Goal: Transaction & Acquisition: Purchase product/service

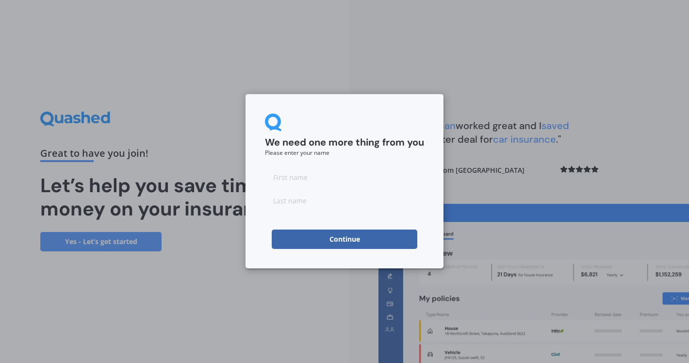
click at [291, 172] on input at bounding box center [344, 176] width 159 height 19
type input "ali"
click at [288, 239] on button "Continue" at bounding box center [345, 238] width 146 height 19
type input "ree"
click at [288, 231] on button "Continue" at bounding box center [345, 238] width 146 height 19
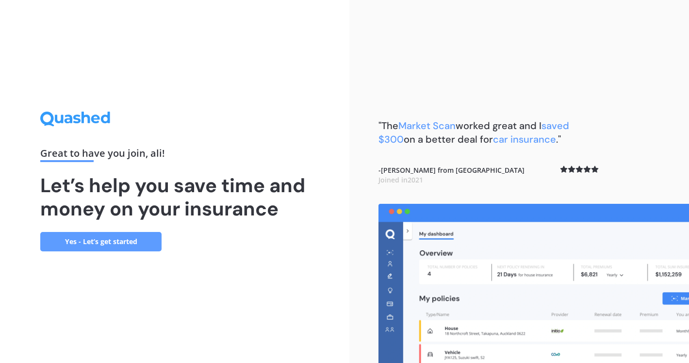
click at [120, 241] on link "Yes - Let’s get started" at bounding box center [100, 241] width 121 height 19
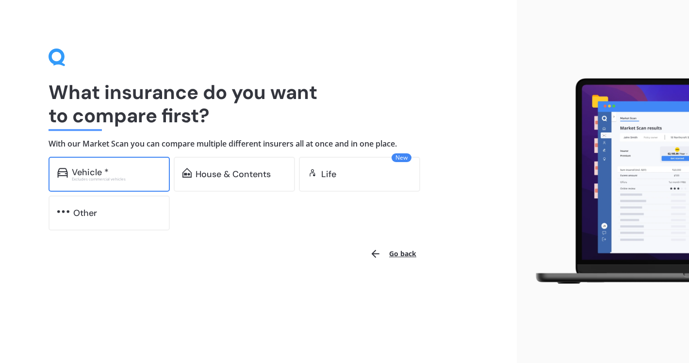
click at [130, 179] on div "Excludes commercial vehicles" at bounding box center [116, 179] width 89 height 4
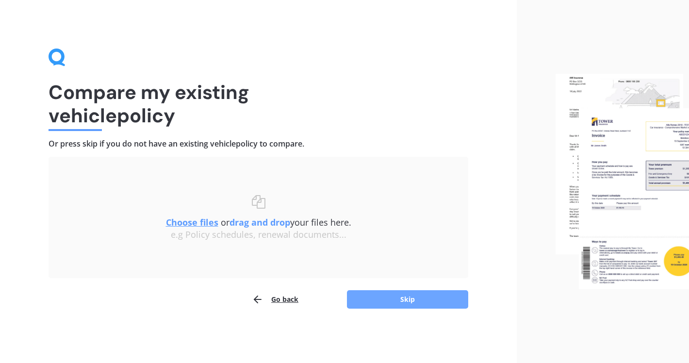
click at [395, 296] on button "Skip" at bounding box center [407, 299] width 121 height 18
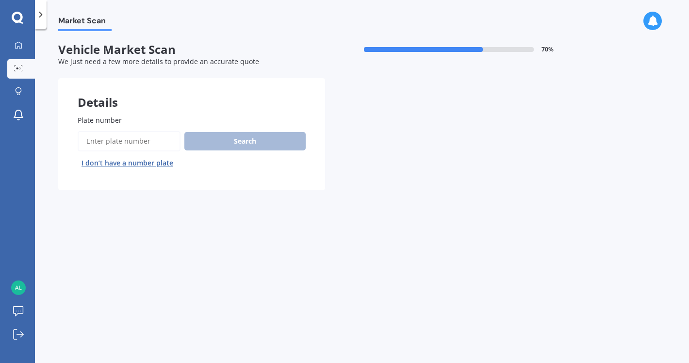
click at [121, 141] on input "Plate number" at bounding box center [129, 141] width 103 height 20
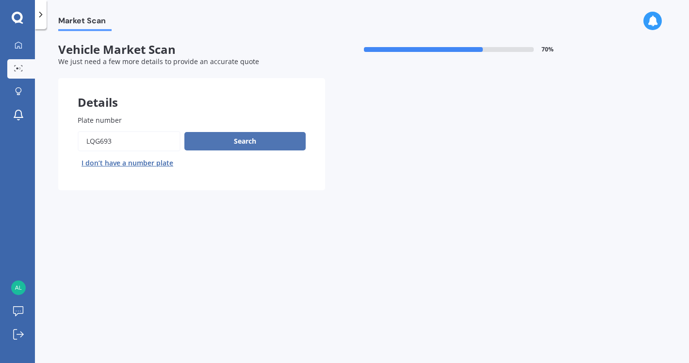
type input "lqg693"
click at [234, 137] on button "Search" at bounding box center [244, 141] width 121 height 18
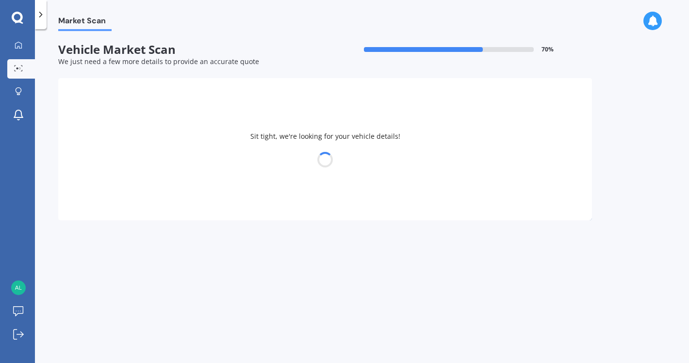
select select "HOLDEN"
select select "[US_STATE]"
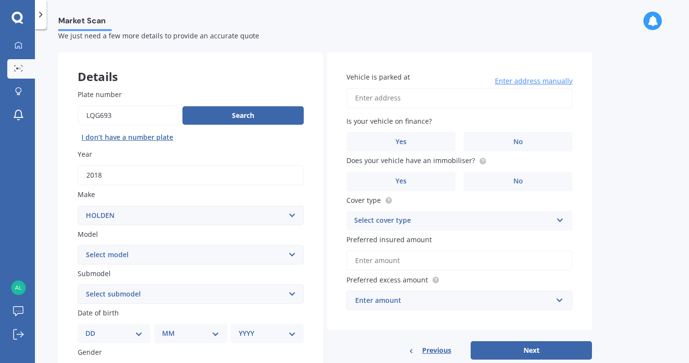
scroll to position [21, 0]
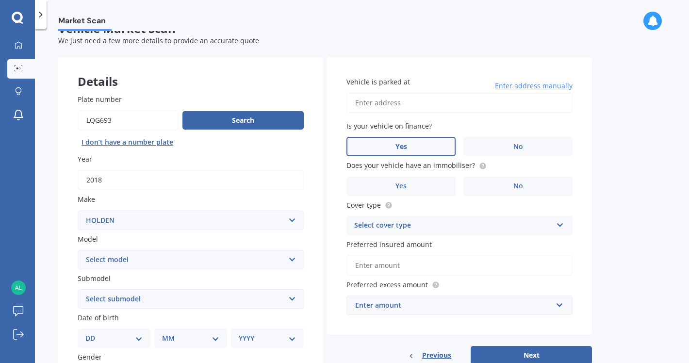
click at [428, 149] on label "Yes" at bounding box center [400, 146] width 109 height 19
click at [0, 0] on input "Yes" at bounding box center [0, 0] width 0 height 0
click at [490, 193] on label "No" at bounding box center [517, 186] width 109 height 19
click at [0, 0] on input "No" at bounding box center [0, 0] width 0 height 0
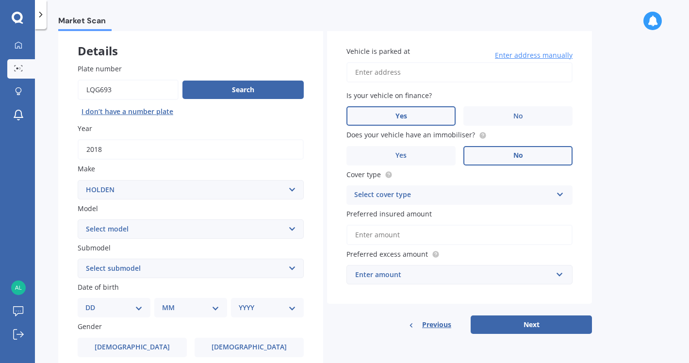
scroll to position [53, 0]
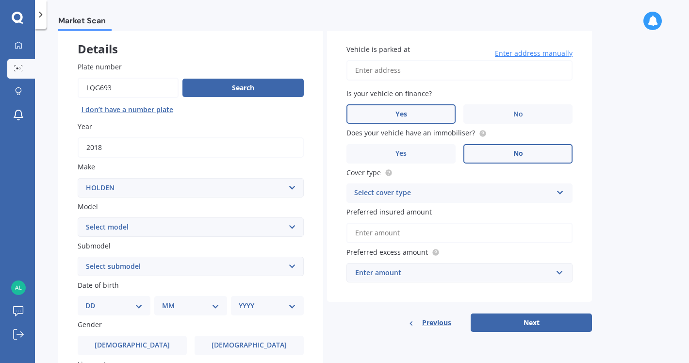
click at [425, 70] on input "Vehicle is parked at" at bounding box center [459, 70] width 226 height 20
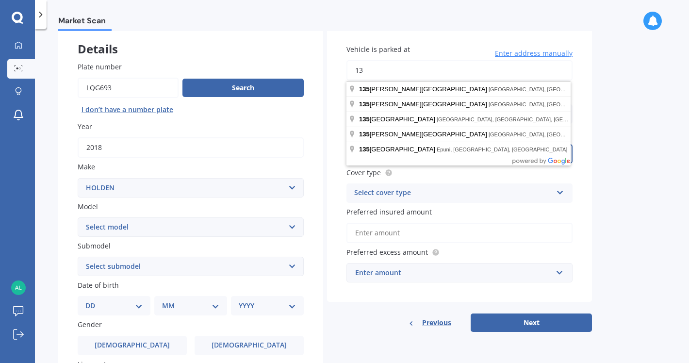
type input "1"
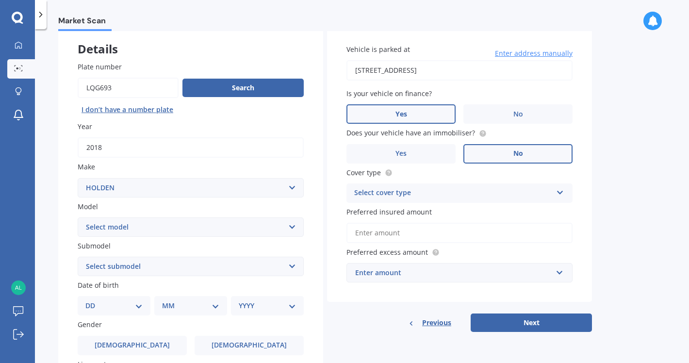
type input "[STREET_ADDRESS]"
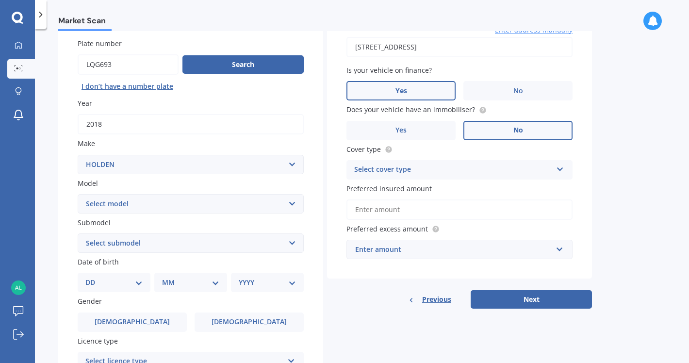
click at [453, 171] on div "Select cover type" at bounding box center [453, 170] width 198 height 12
click at [443, 197] on div "Comprehensive" at bounding box center [459, 188] width 225 height 17
click at [444, 198] on div "Preferred insured amount" at bounding box center [459, 201] width 226 height 36
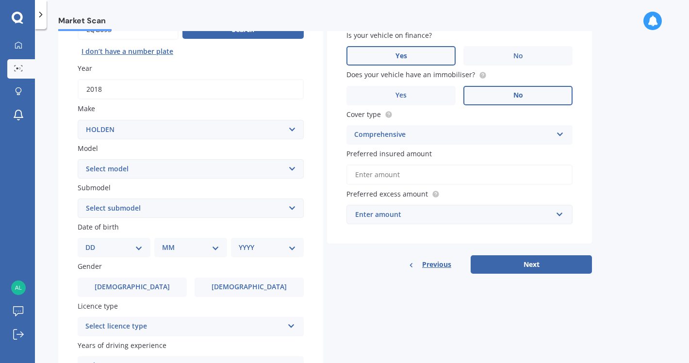
scroll to position [121, 0]
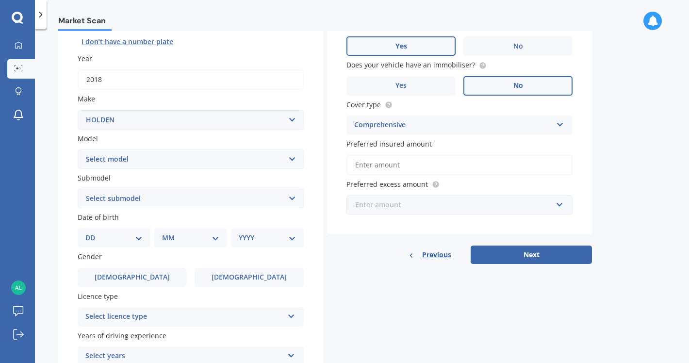
click at [493, 199] on input "text" at bounding box center [455, 204] width 217 height 18
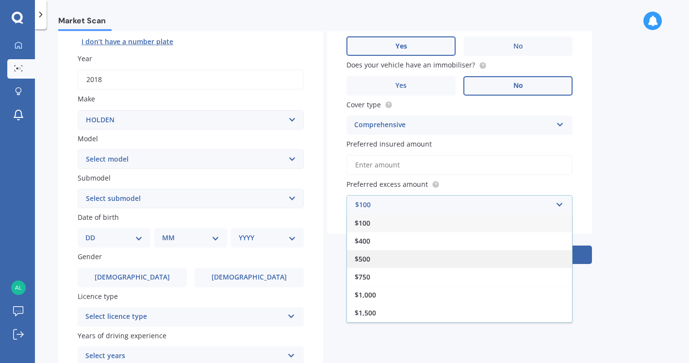
click at [432, 254] on div "$500" at bounding box center [459, 259] width 225 height 18
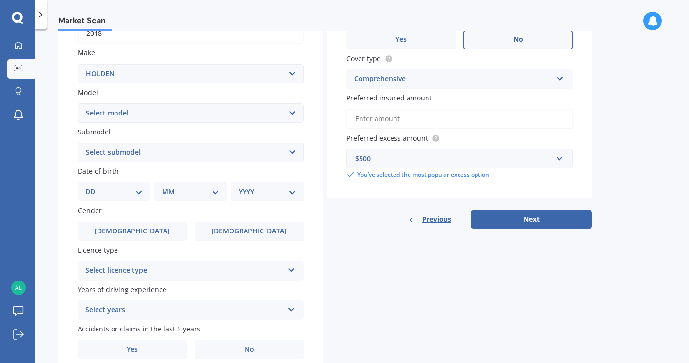
scroll to position [176, 0]
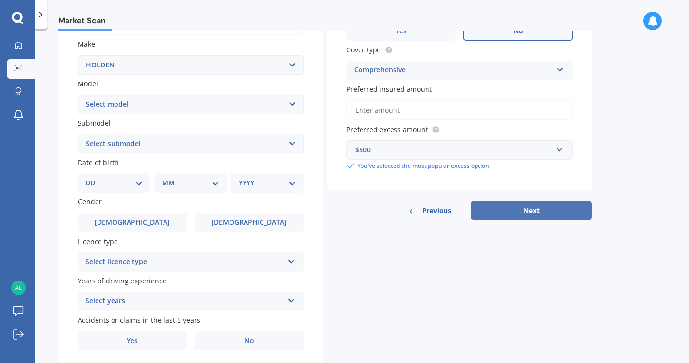
click at [521, 205] on button "Next" at bounding box center [530, 210] width 121 height 18
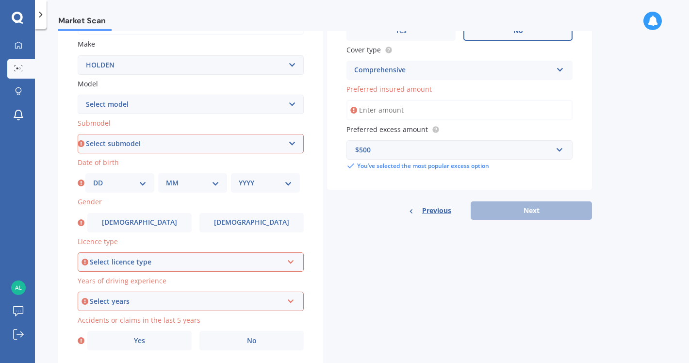
click at [477, 110] on input "Preferred insured amount" at bounding box center [459, 110] width 226 height 20
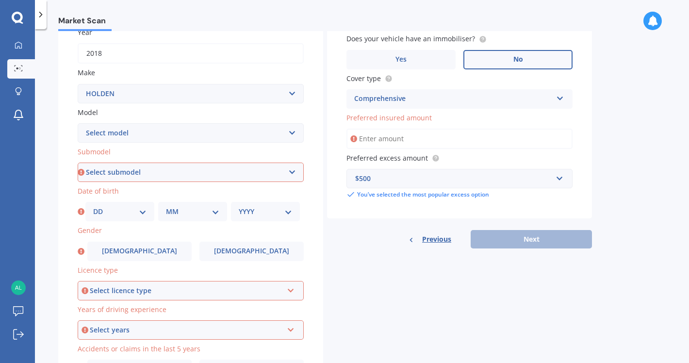
scroll to position [148, 0]
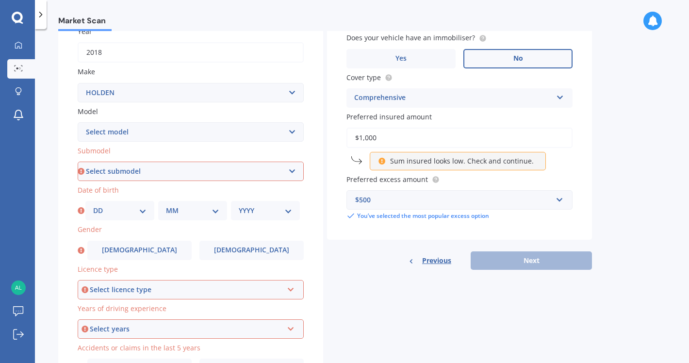
click at [424, 146] on input "$1,000" at bounding box center [459, 138] width 226 height 20
click at [423, 144] on input "$1,000" at bounding box center [459, 138] width 226 height 20
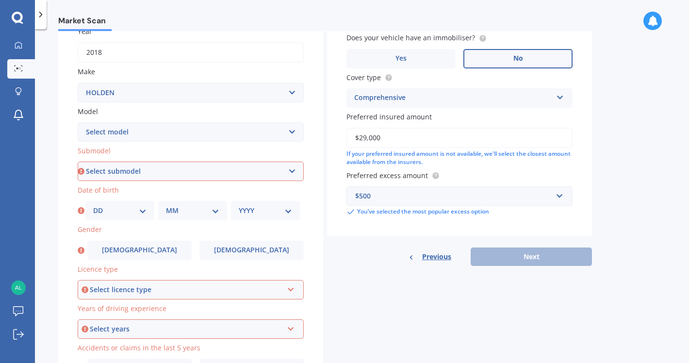
type input "$29,000"
click at [207, 168] on select "Select submodel 2.8 Turbo Diesel 3.0 Turbo Diesel 2WD 3.0 Turbo Diesel 4WD LS L…" at bounding box center [191, 171] width 226 height 19
select select "3.0 TURBO DIESEL 4WD"
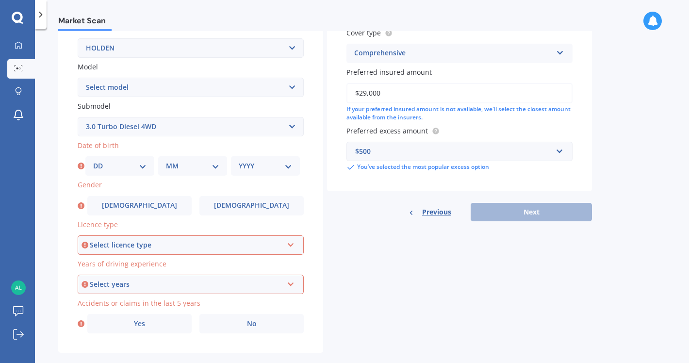
scroll to position [194, 0]
click at [143, 165] on select "DD 01 02 03 04 05 06 07 08 09 10 11 12 13 14 15 16 17 18 19 20 21 22 23 24 25 2…" at bounding box center [119, 165] width 53 height 11
select select "20"
click at [198, 162] on select "MM 01 02 03 04 05 06 07 08 09 10 11 12" at bounding box center [192, 165] width 53 height 11
select select "09"
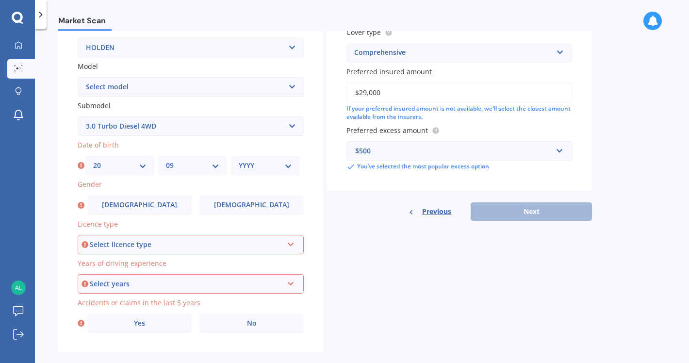
click at [280, 156] on div "Date of birth DD 01 02 03 04 05 06 07 08 09 10 11 12 13 14 15 16 17 18 19 20 21…" at bounding box center [191, 157] width 226 height 35
click at [279, 165] on select "YYYY 2025 2024 2023 2022 2021 2020 2019 2018 2017 2016 2015 2014 2013 2012 2011…" at bounding box center [265, 165] width 53 height 11
select select "1996"
click at [167, 209] on label "[DEMOGRAPHIC_DATA]" at bounding box center [139, 204] width 104 height 19
click at [0, 0] on input "[DEMOGRAPHIC_DATA]" at bounding box center [0, 0] width 0 height 0
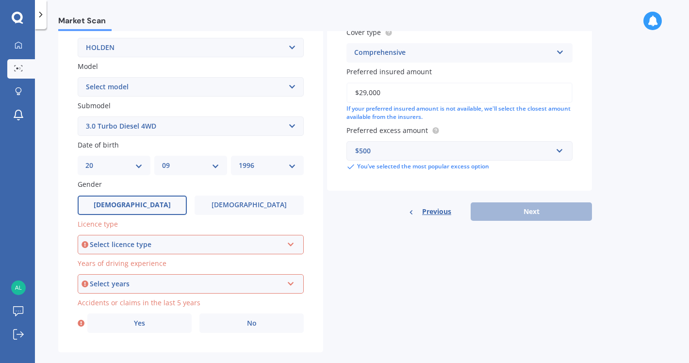
click at [177, 244] on div "Select licence type" at bounding box center [186, 244] width 193 height 11
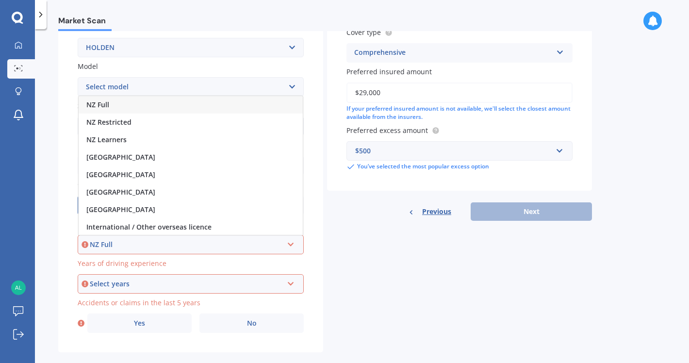
click at [187, 104] on div "NZ Full" at bounding box center [191, 104] width 224 height 17
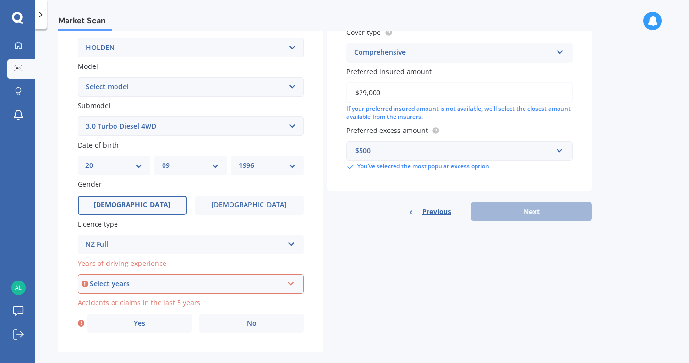
scroll to position [211, 0]
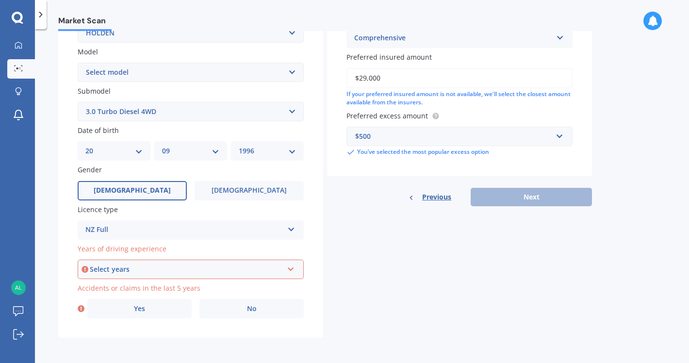
click at [163, 263] on div "Select years 5 or more years 4 years 3 years 2 years 1 year" at bounding box center [191, 268] width 226 height 19
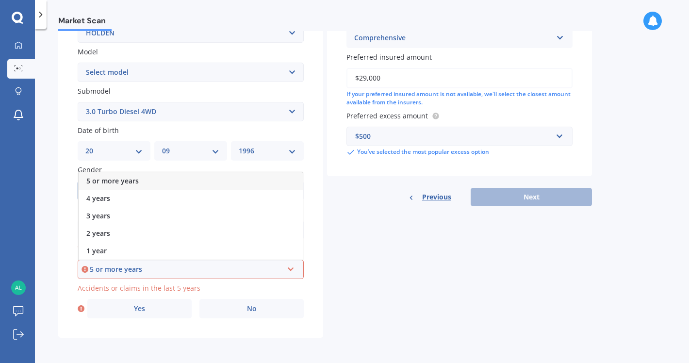
click at [173, 178] on div "5 or more years" at bounding box center [191, 180] width 224 height 17
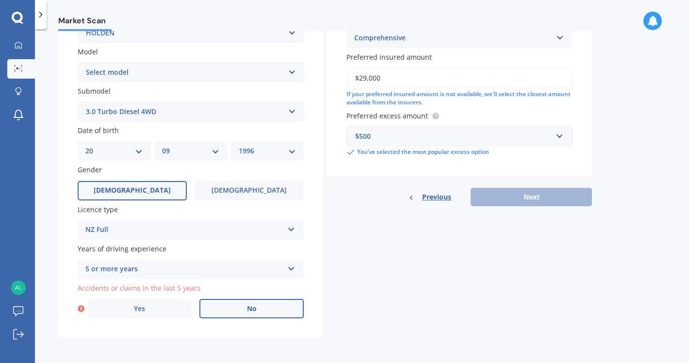
click at [229, 311] on label "No" at bounding box center [251, 308] width 104 height 19
click at [0, 0] on input "No" at bounding box center [0, 0] width 0 height 0
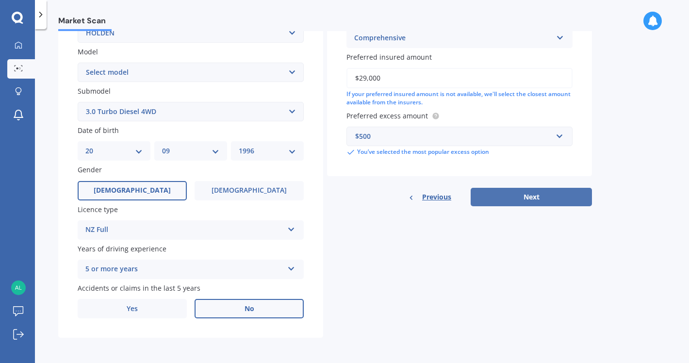
click at [551, 195] on button "Next" at bounding box center [530, 197] width 121 height 18
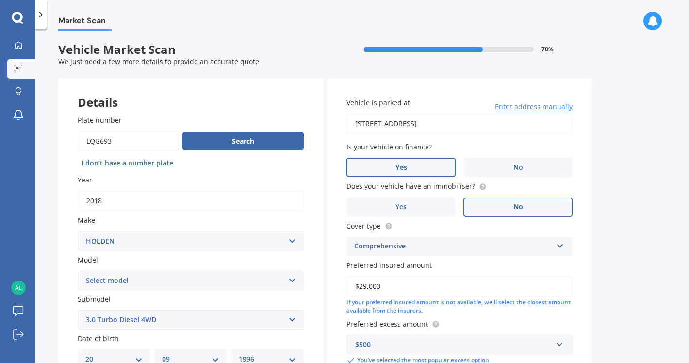
select select "20"
select select "09"
select select "1996"
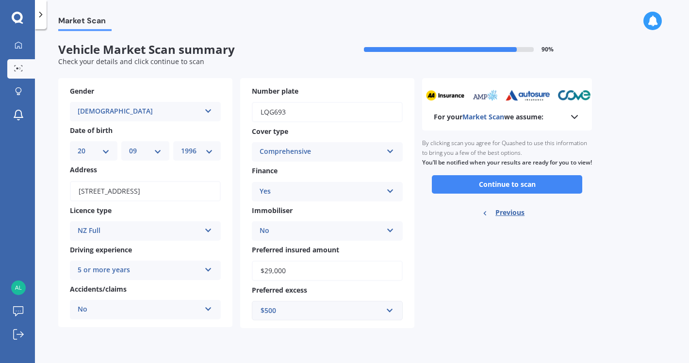
click at [551, 194] on button "Continue to scan" at bounding box center [507, 184] width 150 height 18
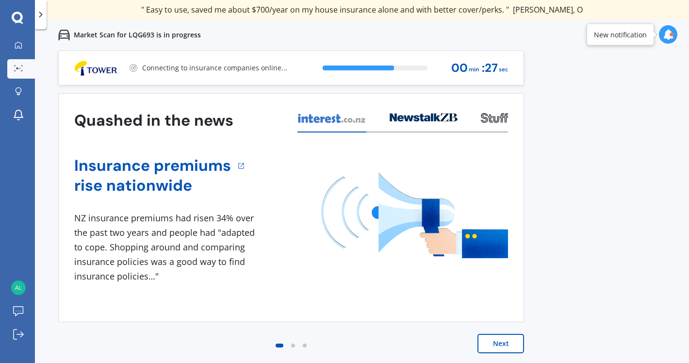
click at [506, 340] on button "Next" at bounding box center [500, 343] width 47 height 19
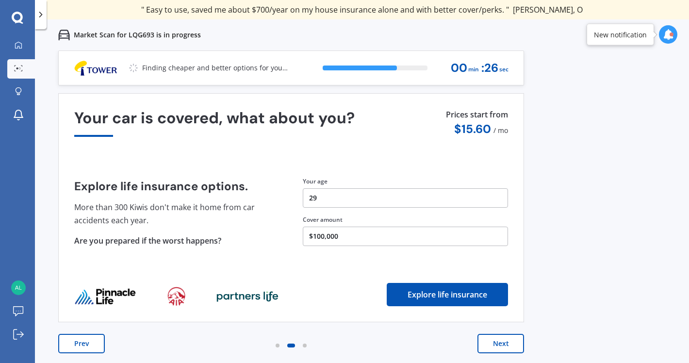
click at [506, 340] on button "Next" at bounding box center [500, 343] width 47 height 19
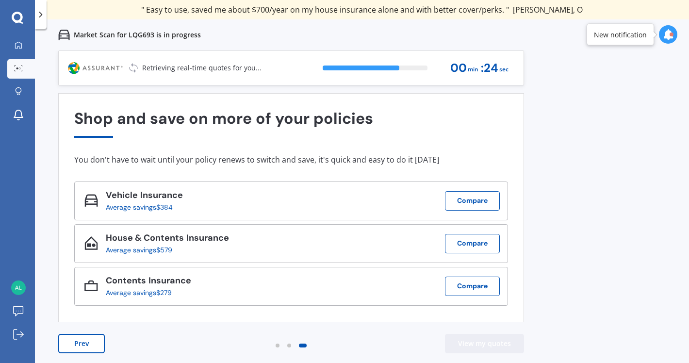
click at [506, 340] on button "View my quotes" at bounding box center [484, 343] width 79 height 19
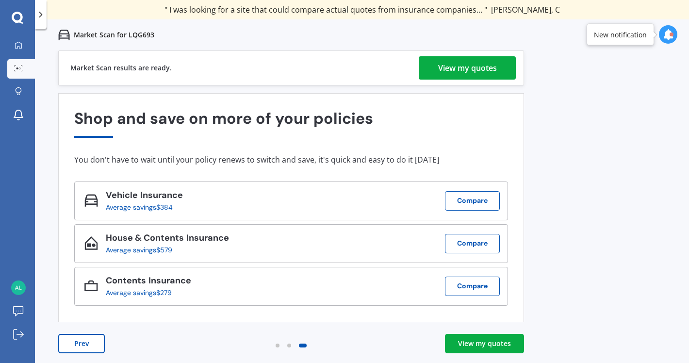
click at [481, 67] on div "View my quotes" at bounding box center [467, 67] width 59 height 23
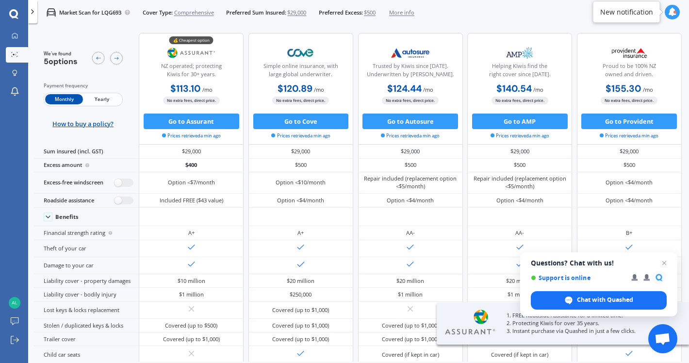
click at [108, 95] on span "Yearly" at bounding box center [102, 99] width 38 height 10
